Goal: Information Seeking & Learning: Learn about a topic

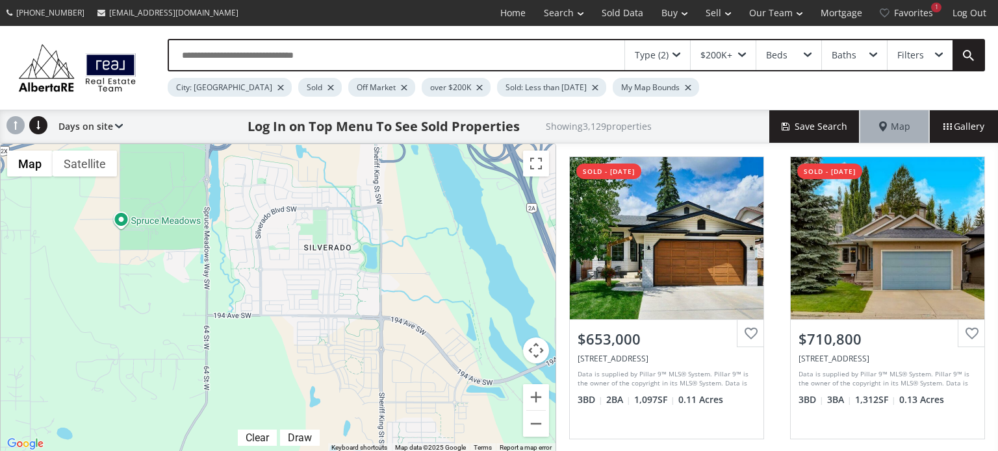
drag, startPoint x: 405, startPoint y: 436, endPoint x: 193, endPoint y: -79, distance: 556.6
click at [193, 0] on html "(587) 819-0007 info@AlbertaRE.com Home Search Search By Map Advanced Search Cal…" at bounding box center [499, 225] width 998 height 451
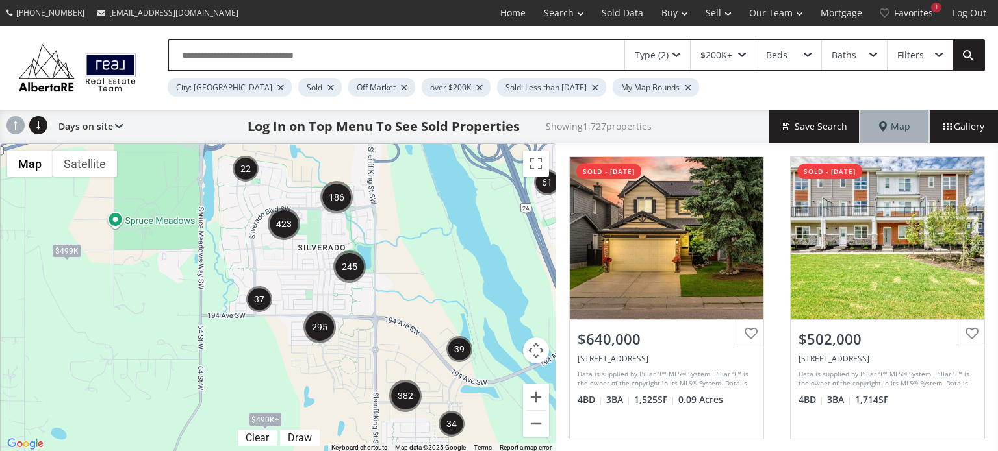
drag, startPoint x: 426, startPoint y: 430, endPoint x: 395, endPoint y: 301, distance: 132.4
click at [395, 301] on div "← Move left → Move right ↑ Move up ↓ Move down + Zoom in - Zoom out Home Jump l…" at bounding box center [278, 299] width 556 height 310
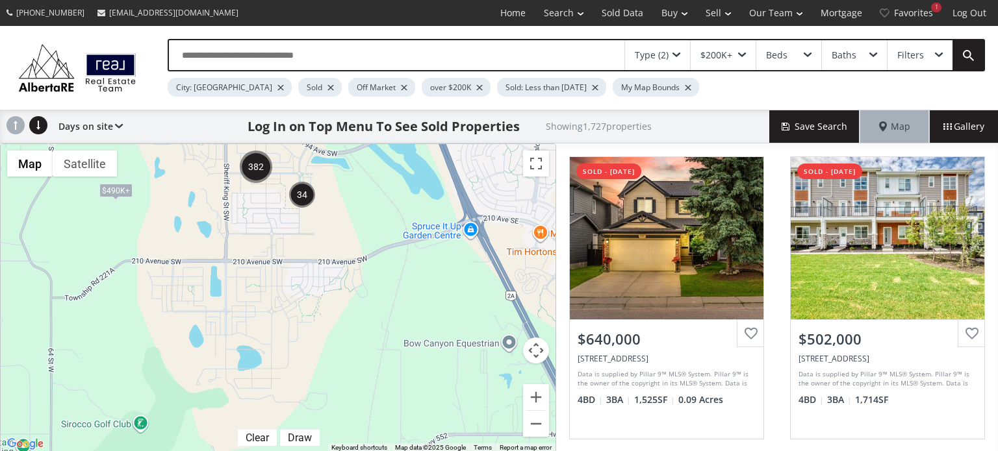
drag, startPoint x: 429, startPoint y: 387, endPoint x: 279, endPoint y: 156, distance: 274.8
click at [279, 156] on div "To navigate, press the arrow keys. $499K $490K+ $490K+" at bounding box center [278, 298] width 555 height 309
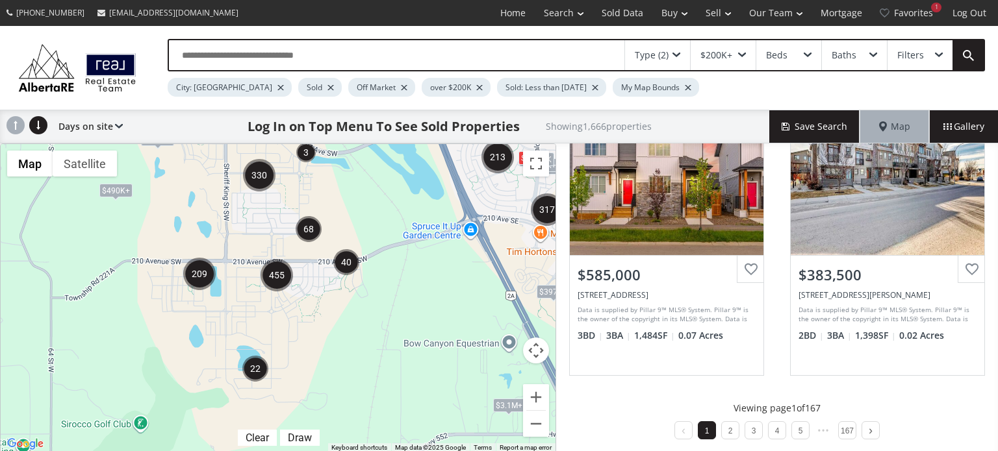
scroll to position [1305, 0]
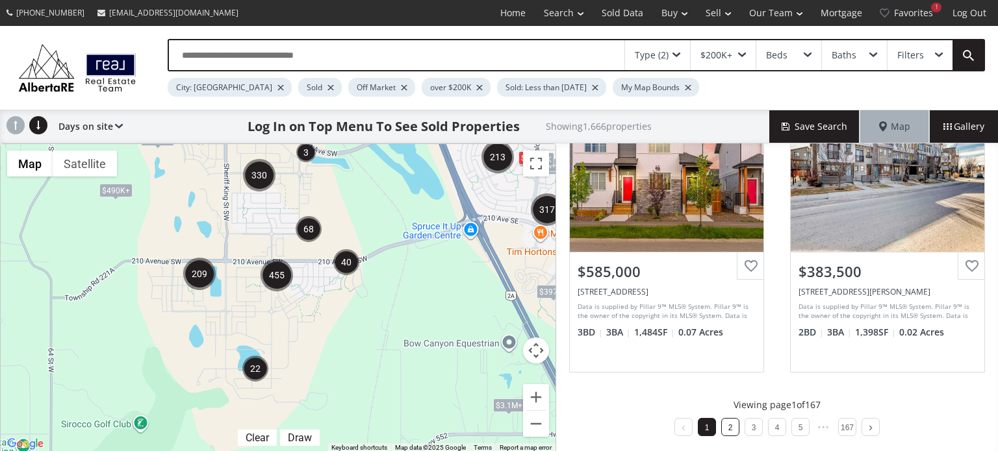
click at [728, 426] on link "2" at bounding box center [730, 428] width 5 height 9
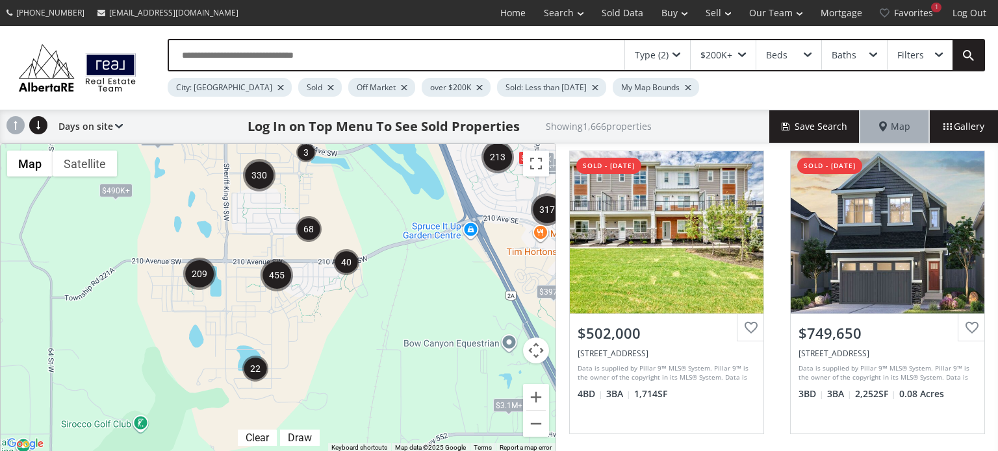
scroll to position [325, 0]
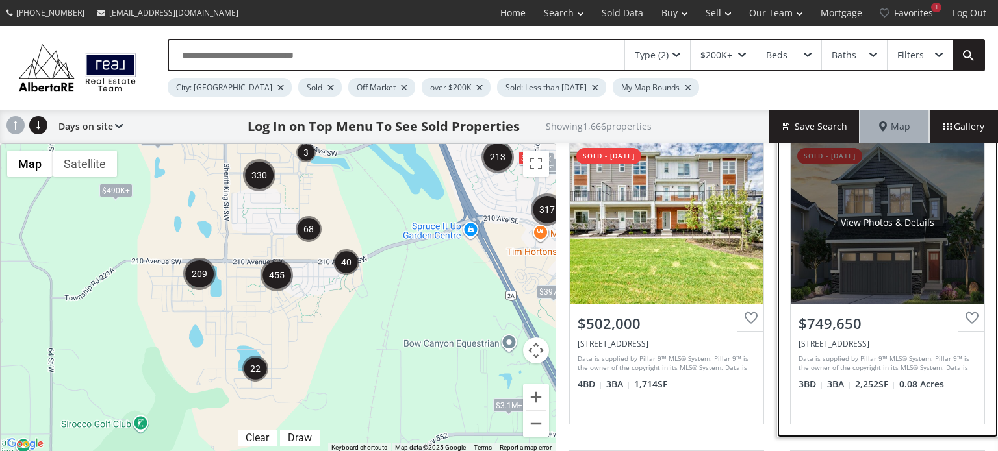
click at [864, 244] on div "View Photos & Details" at bounding box center [888, 223] width 194 height 162
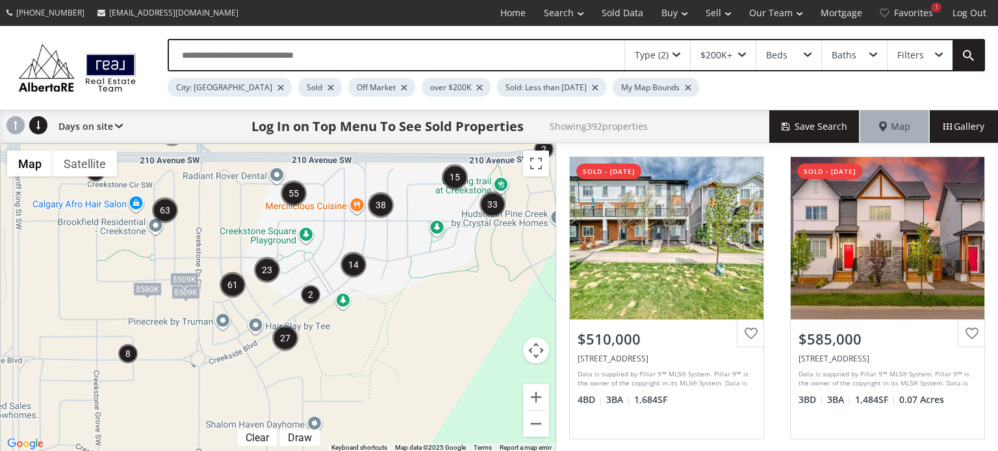
drag, startPoint x: 248, startPoint y: 363, endPoint x: 335, endPoint y: 350, distance: 88.0
click at [335, 350] on div "To navigate, press the arrow keys. $580K $509K $509K" at bounding box center [278, 298] width 555 height 309
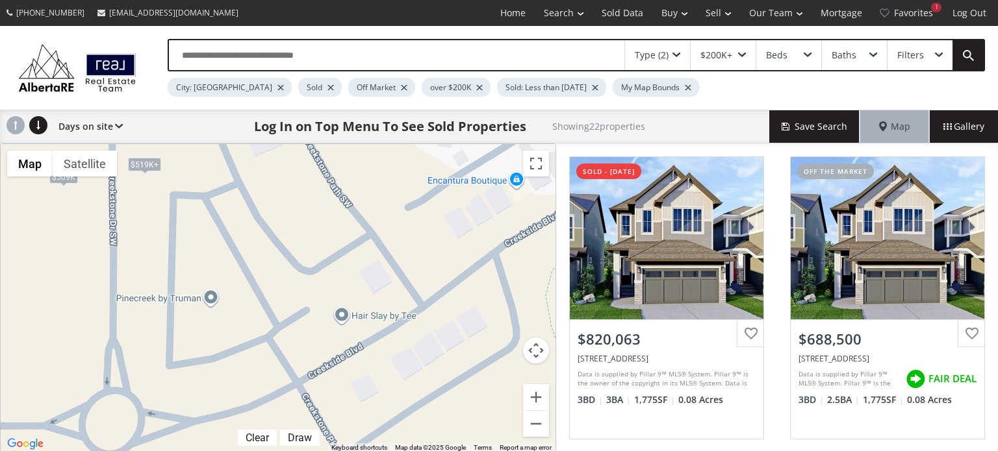
drag, startPoint x: 415, startPoint y: 311, endPoint x: 68, endPoint y: 80, distance: 417.5
click at [68, 80] on div "Type (2) $200K+ Beds Baths Filters City: Calgary Sold Off Market over $200K Sol…" at bounding box center [499, 239] width 998 height 427
